Goal: Obtain resource: Obtain resource

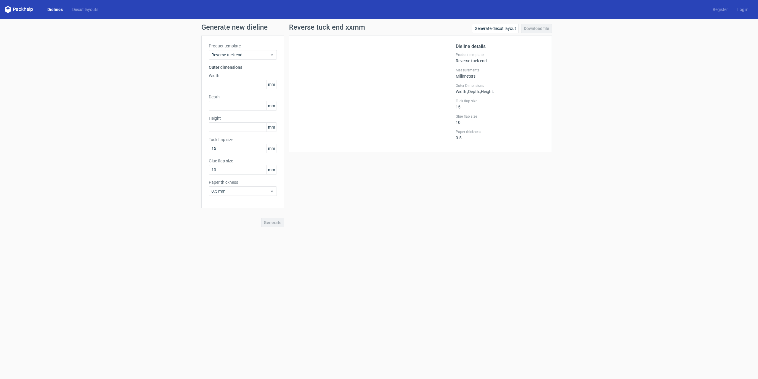
click at [53, 10] on link "Dielines" at bounding box center [55, 10] width 25 height 6
